Goal: Information Seeking & Learning: Learn about a topic

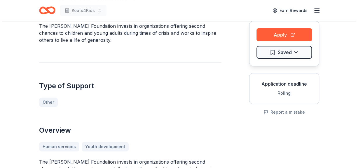
scroll to position [96, 0]
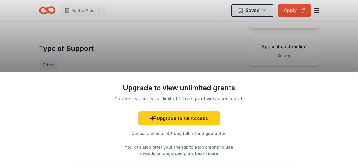
click at [143, 36] on div "Upgrade to view unlimited grants You've reached your limit of 5 free grant view…" at bounding box center [179, 84] width 358 height 168
click at [227, 53] on div "Upgrade to view unlimited grants You've reached your limit of 5 free grant view…" at bounding box center [179, 84] width 358 height 168
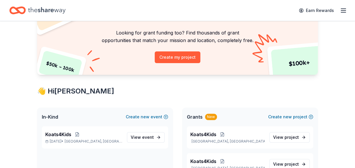
scroll to position [64, 0]
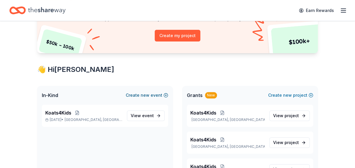
click at [155, 95] on button "Create new event" at bounding box center [147, 95] width 42 height 7
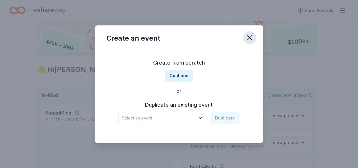
click at [248, 39] on icon "button" at bounding box center [250, 38] width 4 height 4
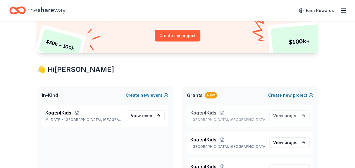
click at [204, 114] on span "Koats4Kids" at bounding box center [203, 112] width 26 height 7
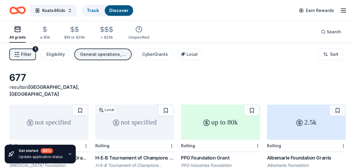
click at [27, 54] on span "Filter" at bounding box center [26, 54] width 10 height 7
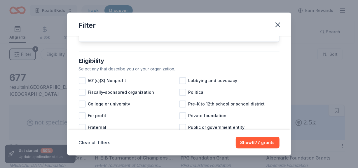
scroll to position [64, 0]
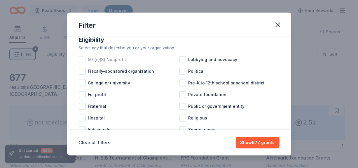
click at [84, 63] on div at bounding box center [82, 59] width 7 height 7
click at [292, 128] on div "Filter Causes Cause filter has moved to your project settings Click edit projec…" at bounding box center [179, 84] width 358 height 168
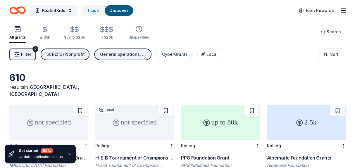
click at [26, 53] on span "Filter" at bounding box center [26, 54] width 10 height 7
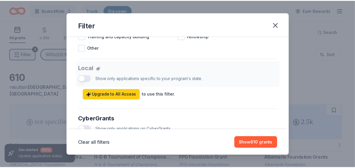
scroll to position [318, 0]
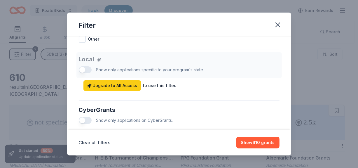
click at [82, 76] on div "Local Show only applications specific to your program's state. Upgrade to All A…" at bounding box center [179, 71] width 201 height 39
click at [116, 89] on span "Upgrade to All Access" at bounding box center [112, 85] width 51 height 7
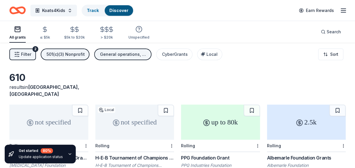
scroll to position [0, 0]
